Goal: Check status: Check status

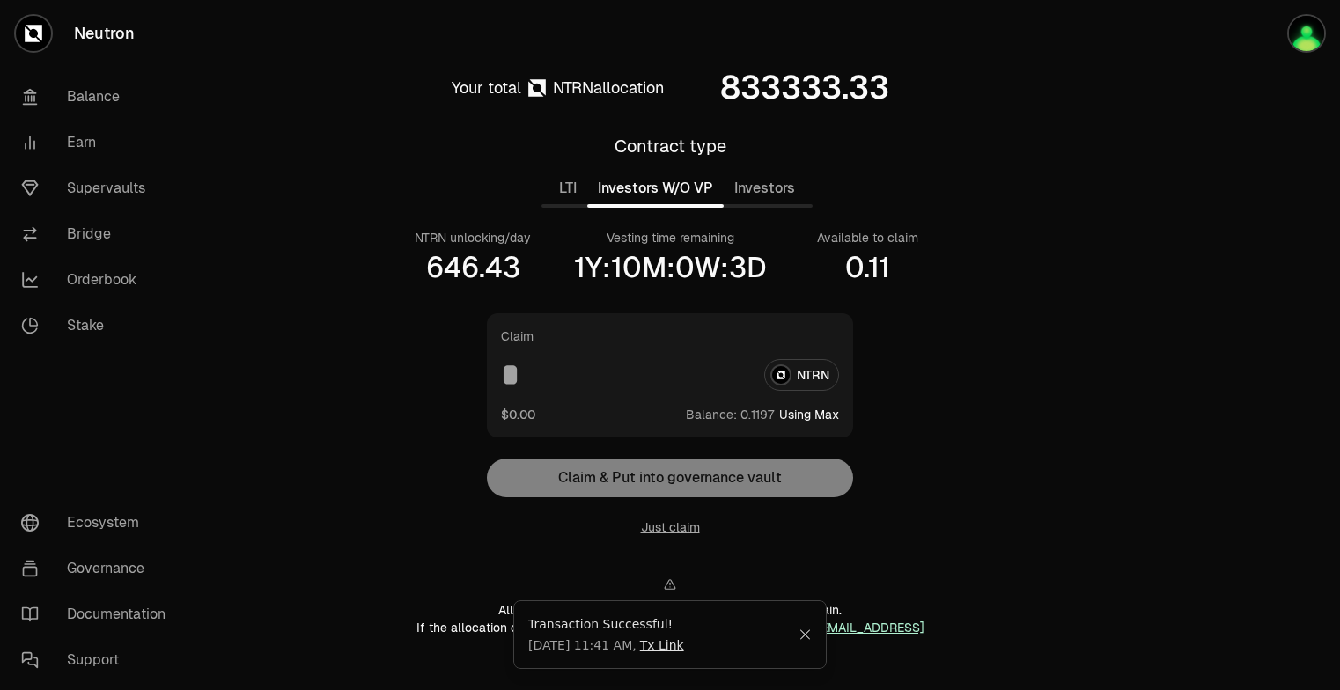
scroll to position [59, 0]
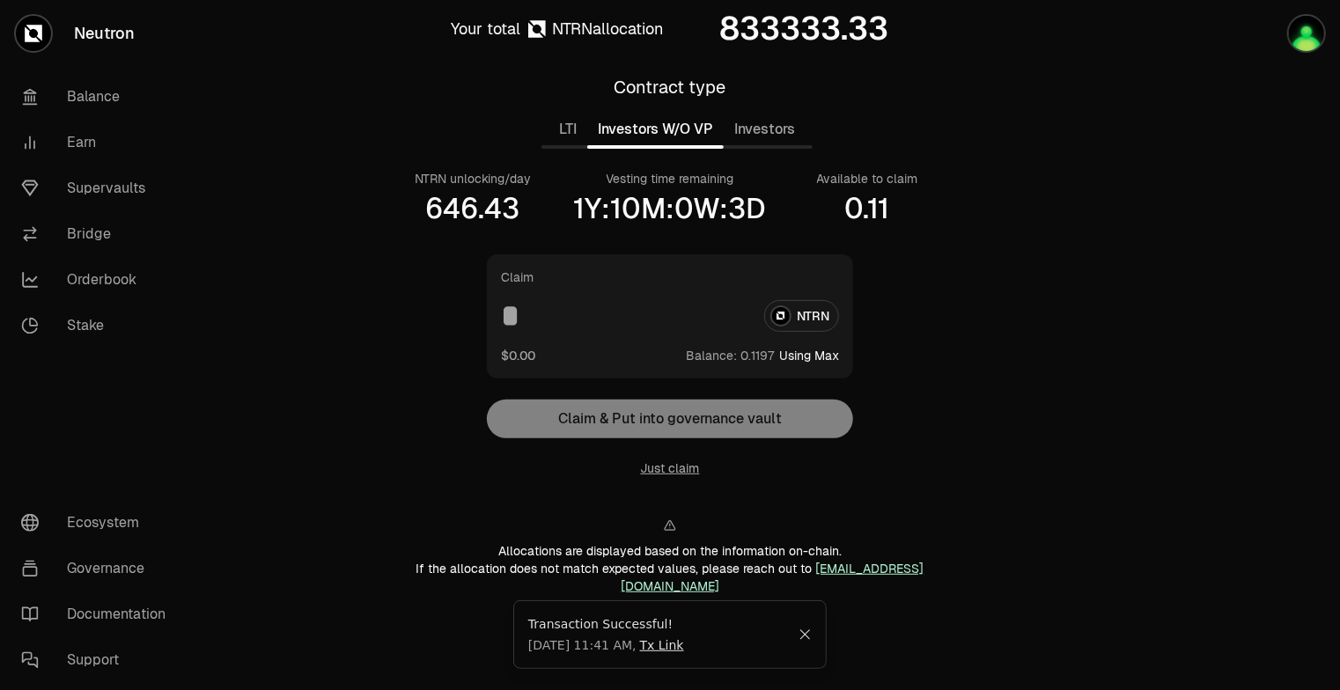
click at [807, 638] on icon "Close" at bounding box center [805, 635] width 13 height 14
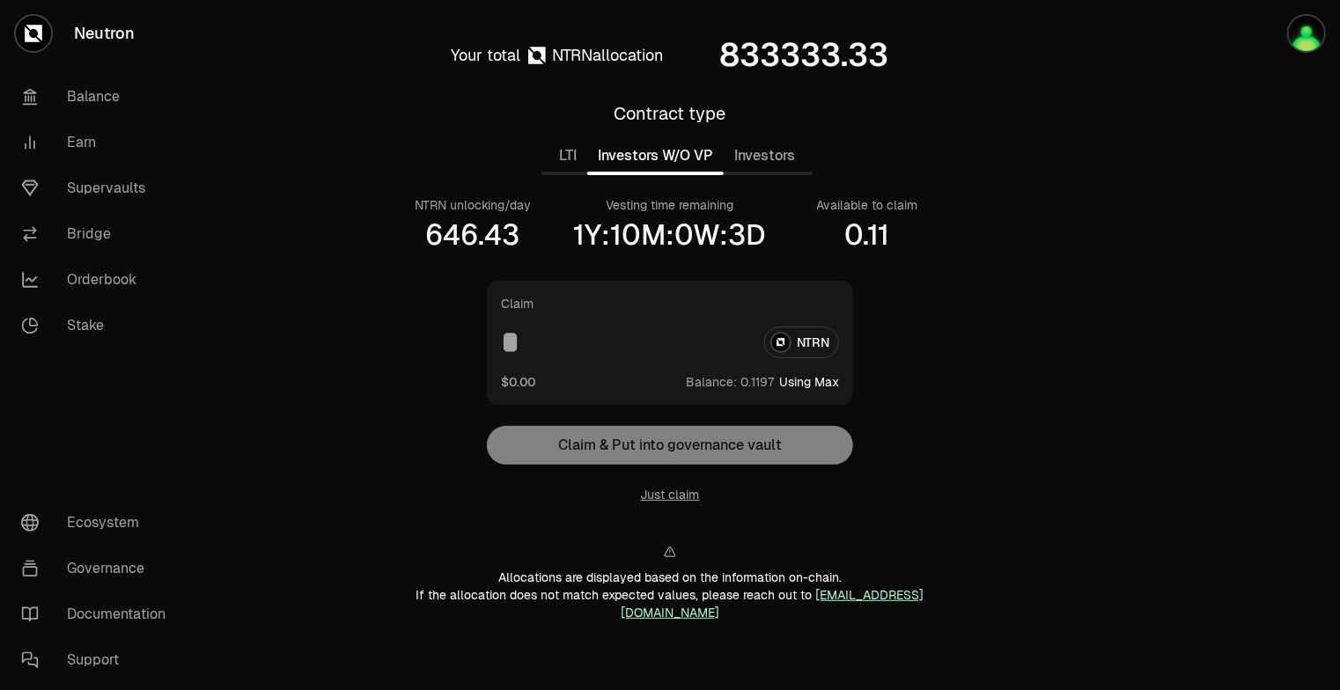
scroll to position [0, 0]
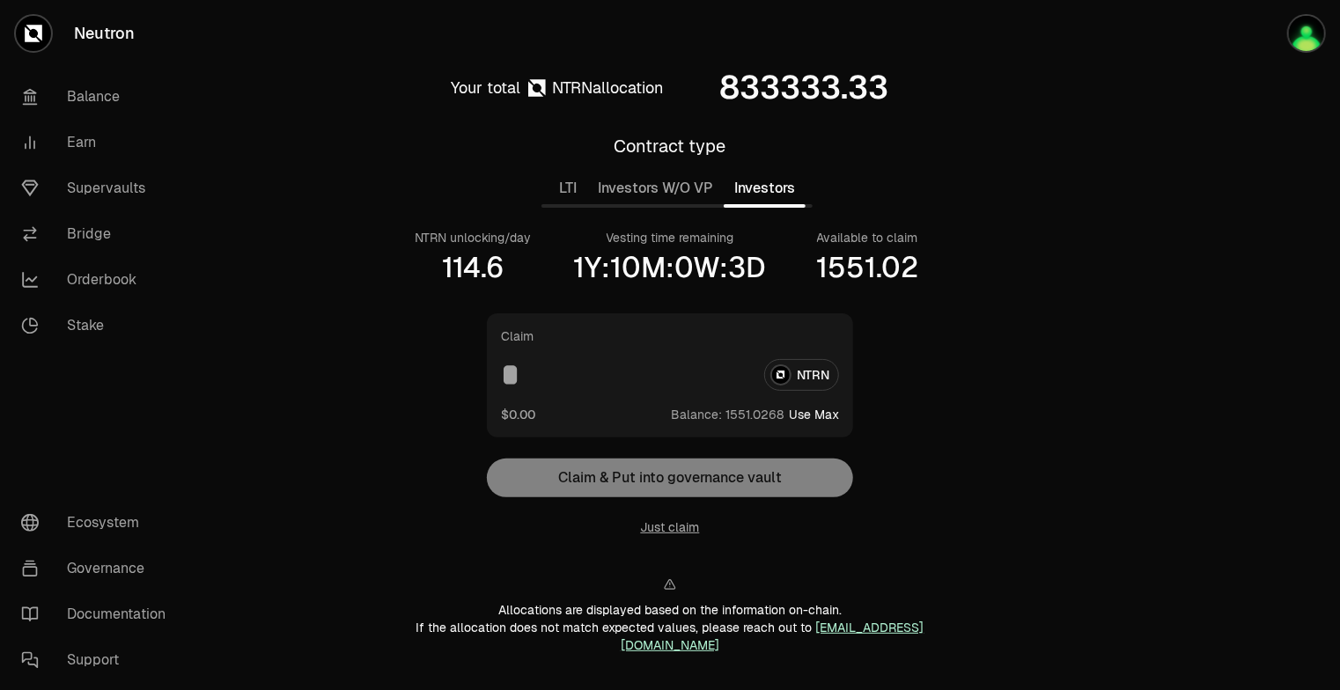
click at [766, 200] on button "Investors" at bounding box center [765, 188] width 82 height 35
click at [823, 412] on button "Use Max" at bounding box center [814, 415] width 50 height 18
type input "**********"
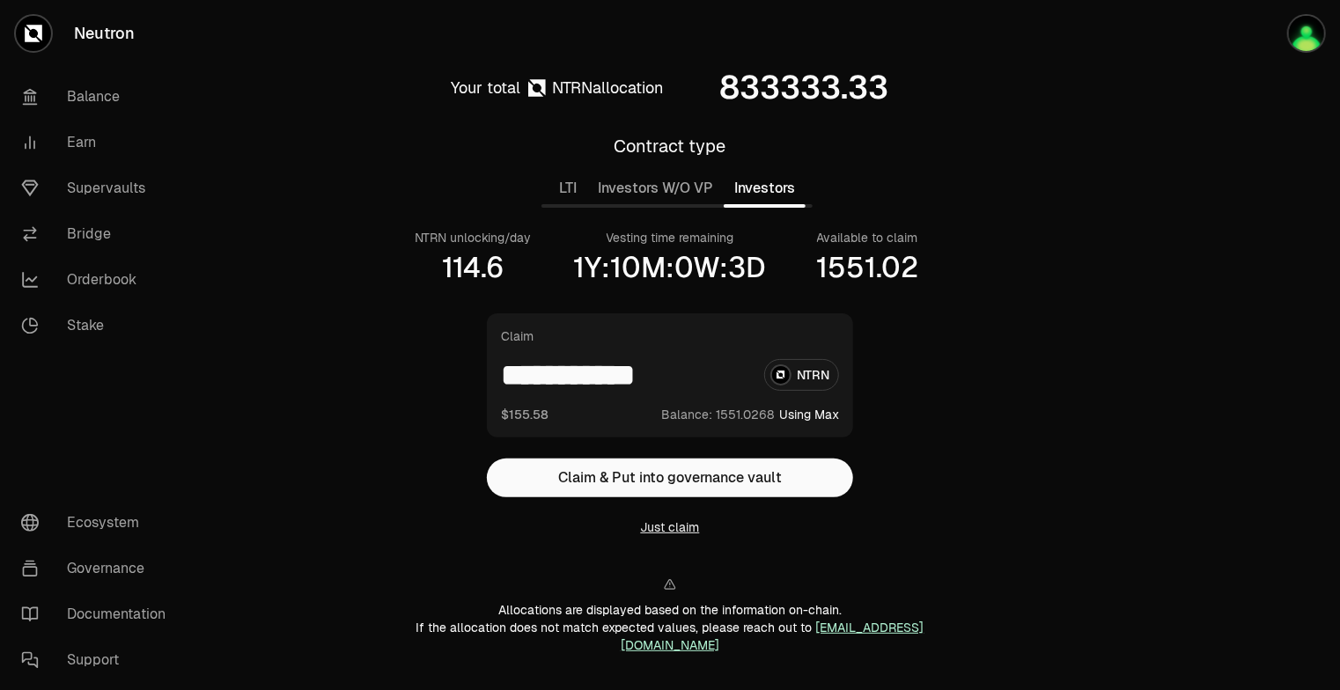
click at [687, 528] on button "Just claim" at bounding box center [670, 528] width 59 height 18
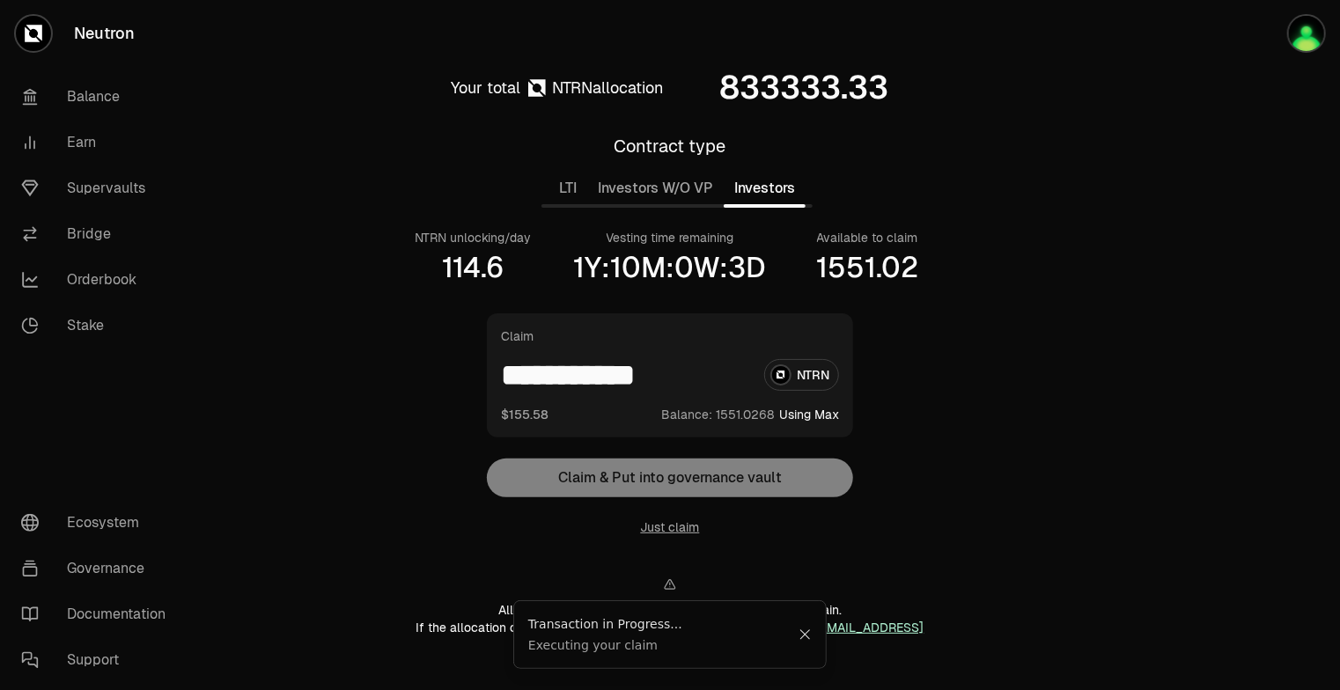
click at [643, 196] on button "Investors W/O VP" at bounding box center [655, 188] width 137 height 35
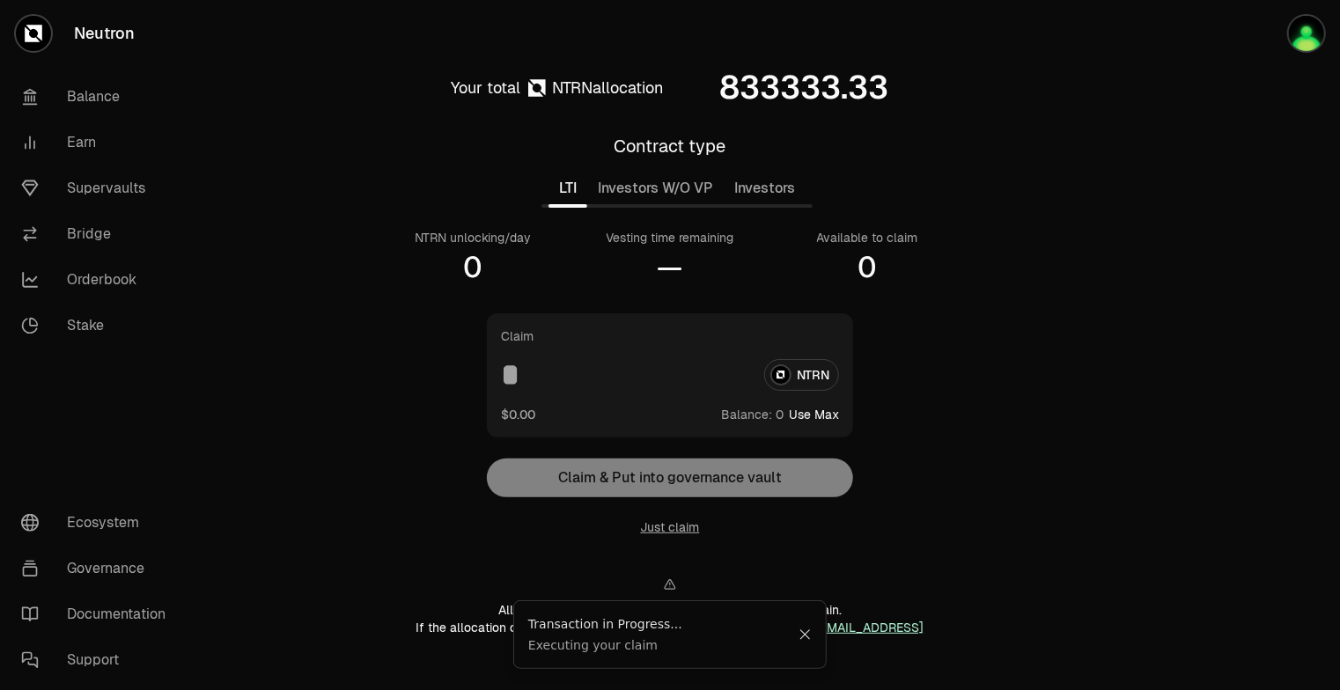
click at [571, 188] on button "LTI" at bounding box center [568, 188] width 39 height 35
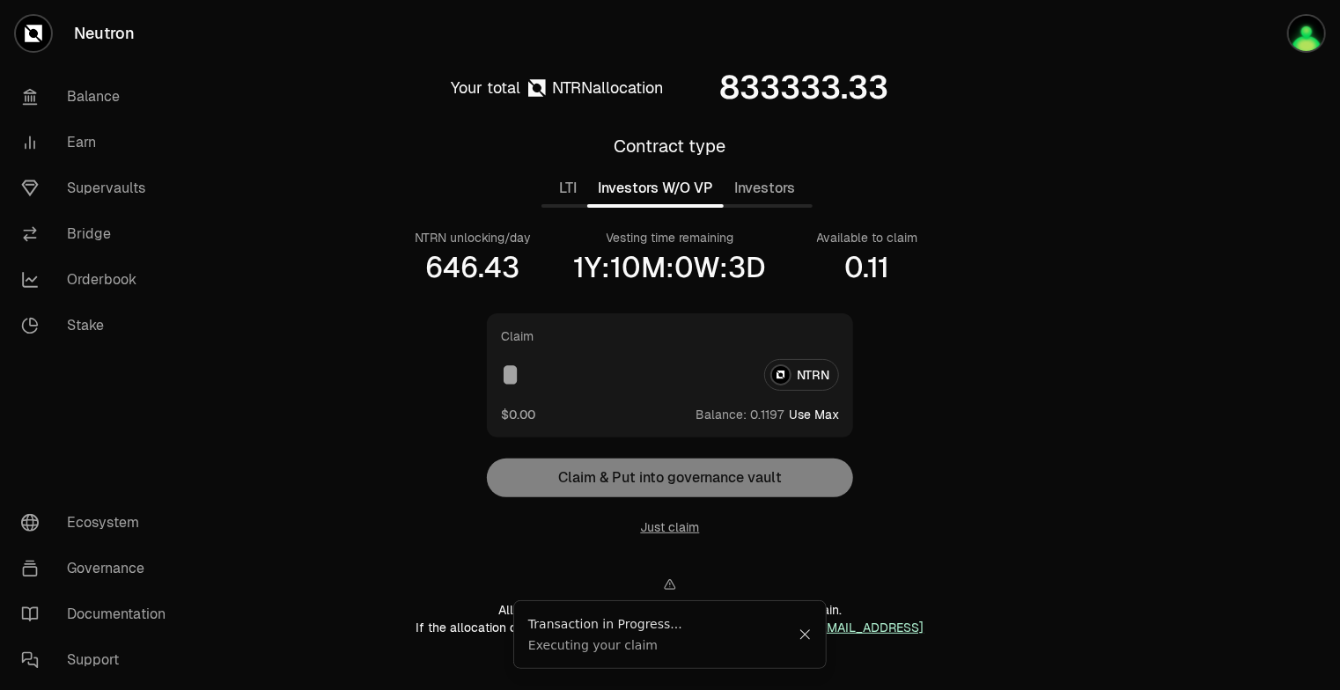
click at [644, 198] on button "Investors W/O VP" at bounding box center [655, 188] width 137 height 35
drag, startPoint x: 594, startPoint y: 265, endPoint x: 739, endPoint y: 288, distance: 147.1
click at [739, 288] on div "Your total NTRN allocation 833333.33 Contract type LTI Investors W/O VP Investo…" at bounding box center [670, 383] width 606 height 626
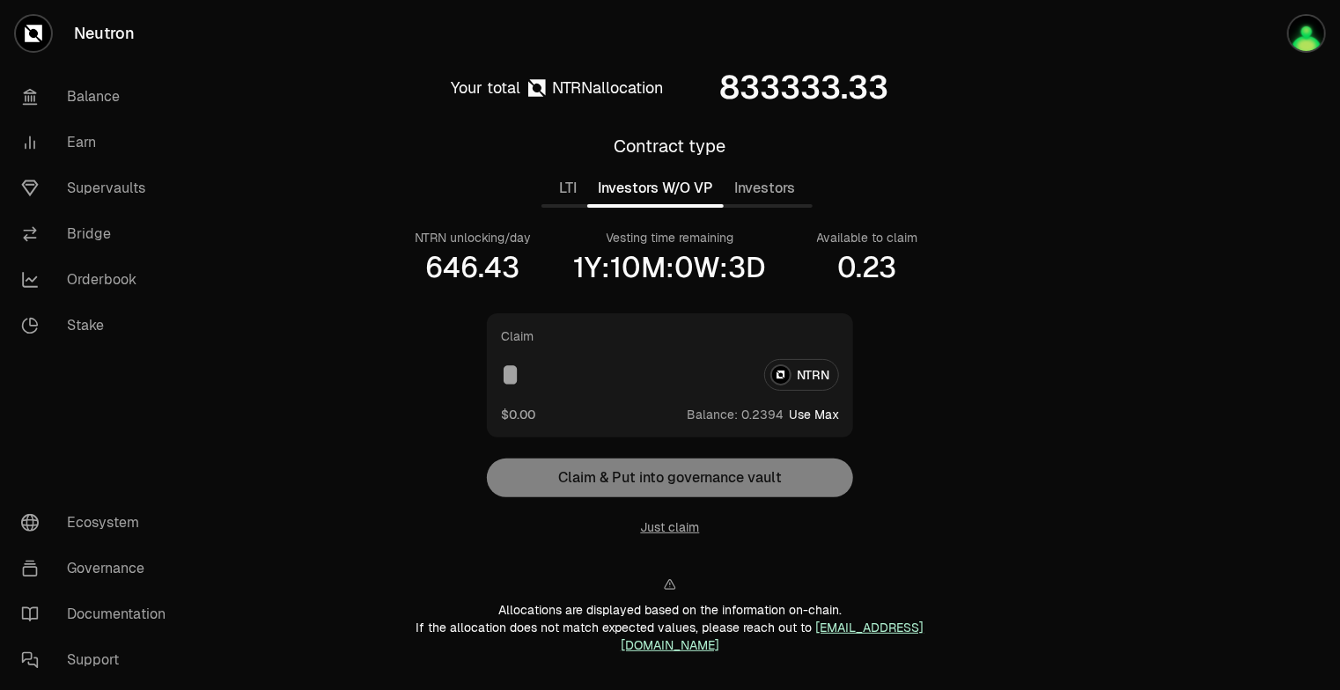
click at [1192, 174] on div at bounding box center [1241, 383] width 197 height 767
click at [1206, 114] on div at bounding box center [1241, 383] width 197 height 767
